Goal: Use online tool/utility: Use online tool/utility

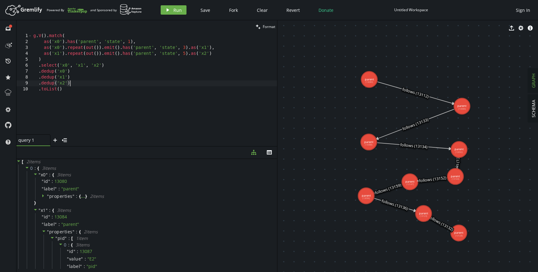
scroll to position [0, 7]
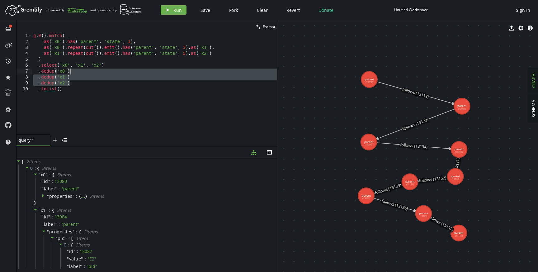
click at [76, 72] on div "g . V ( ) . match ( as ( 'x0' ) . has ( 'parent' , 'state' , 1 ) , as ( 'x0' ) …" at bounding box center [154, 89] width 245 height 113
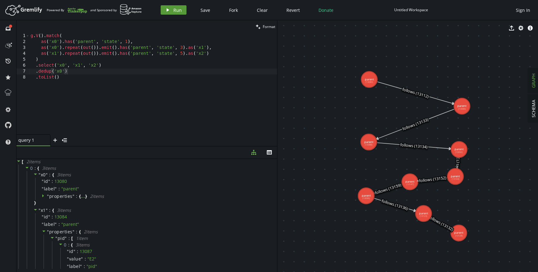
click at [173, 7] on span "Run" at bounding box center [177, 10] width 8 height 6
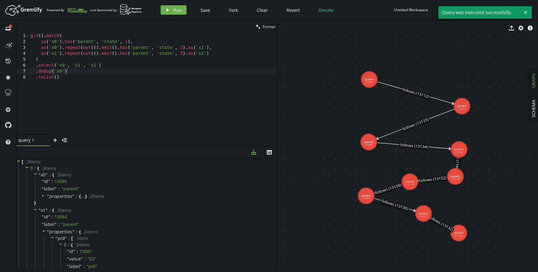
click at [107, 66] on div "g . V ( ) . match ( as ( 'x0' ) . has ( 'parent' , 'state' , 1 ) , as ( 'x0' ) …" at bounding box center [153, 89] width 248 height 113
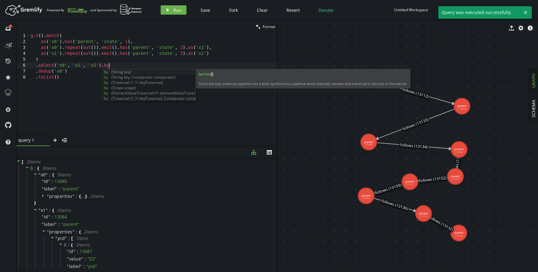
scroll to position [0, 78]
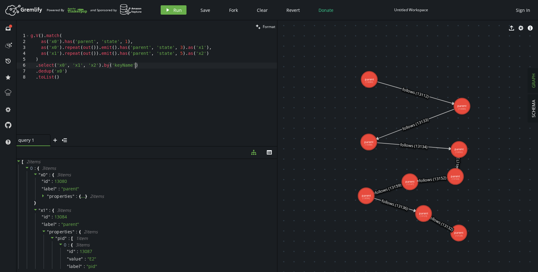
click at [123, 65] on div "g . V ( ) . match ( as ( 'x0' ) . has ( 'parent' , 'state' , 1 ) , as ( 'x0' ) …" at bounding box center [153, 89] width 248 height 113
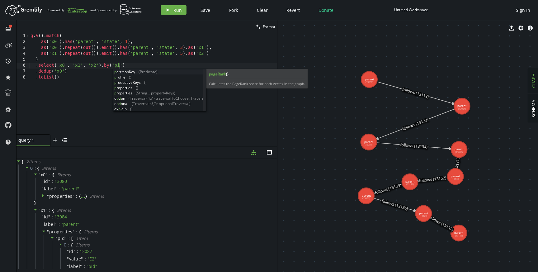
scroll to position [0, 91]
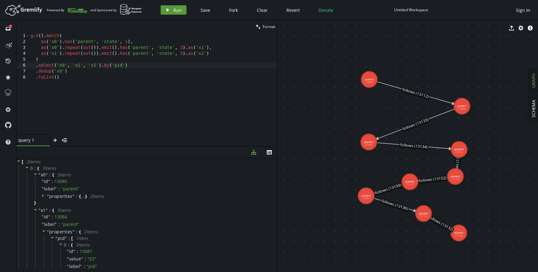
click at [172, 10] on button "play Run" at bounding box center [174, 9] width 26 height 9
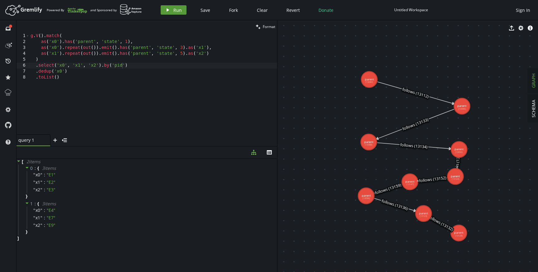
click at [176, 10] on span "Run" at bounding box center [177, 10] width 8 height 6
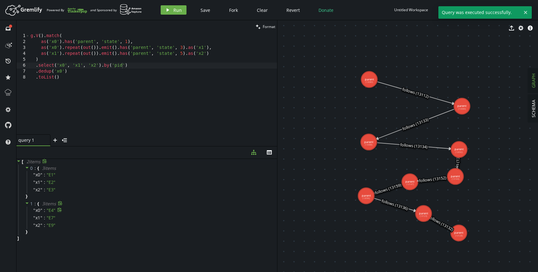
click at [144, 213] on div "" x0 " : " E4 "" at bounding box center [151, 209] width 249 height 7
click at [125, 228] on div "1 : { 3 item s " x0 " : " E4 " " x1 " : " E7 " " x2 " : " E9 " }" at bounding box center [147, 217] width 259 height 35
click at [116, 82] on div "g . V ( ) . match ( as ( 'x0' ) . has ( 'parent' , 'state' , 1 ) , as ( 'x0' ) …" at bounding box center [153, 89] width 248 height 113
click at [116, 74] on div "g . V ( ) . match ( as ( 'x0' ) . has ( 'parent' , 'state' , 1 ) , as ( 'x0' ) …" at bounding box center [153, 89] width 248 height 113
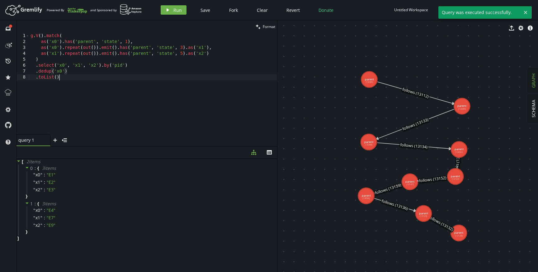
click at [114, 77] on div "g . V ( ) . match ( as ( 'x0' ) . has ( 'parent' , 'state' , 1 ) , as ( 'x0' ) …" at bounding box center [153, 89] width 248 height 113
click at [112, 70] on div "g . V ( ) . match ( as ( 'x0' ) . has ( 'parent' , 'state' , 1 ) , as ( 'x0' ) …" at bounding box center [153, 89] width 248 height 113
type textarea ".dedup('x0')"
